Goal: Find contact information: Find contact information

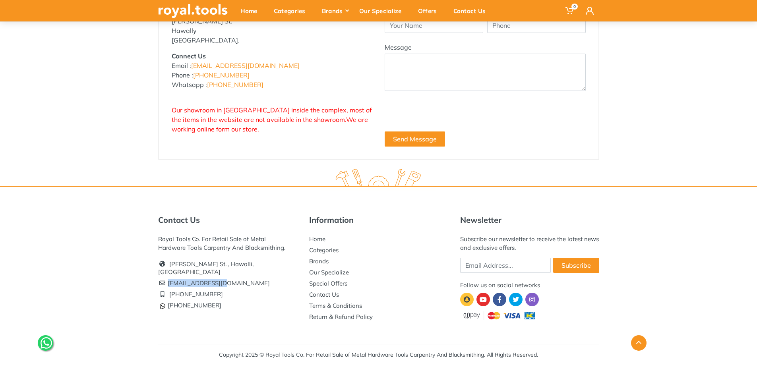
drag, startPoint x: 168, startPoint y: 272, endPoint x: 219, endPoint y: 272, distance: 50.5
click at [219, 278] on li "[EMAIL_ADDRESS][DOMAIN_NAME]" at bounding box center [227, 283] width 139 height 11
copy li "[EMAIL_ADDRESS][DOMAIN_NAME]"
